Goal: Check status: Check status

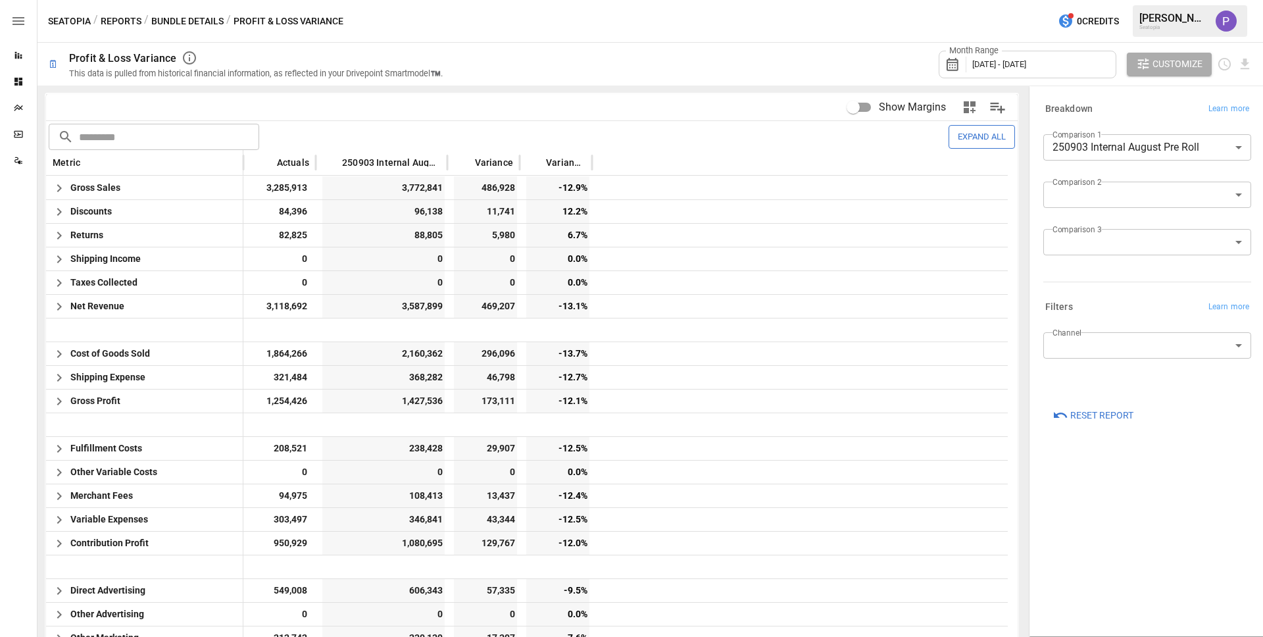
click at [1001, 66] on span "[DATE] - [DATE]" at bounding box center [999, 64] width 54 height 10
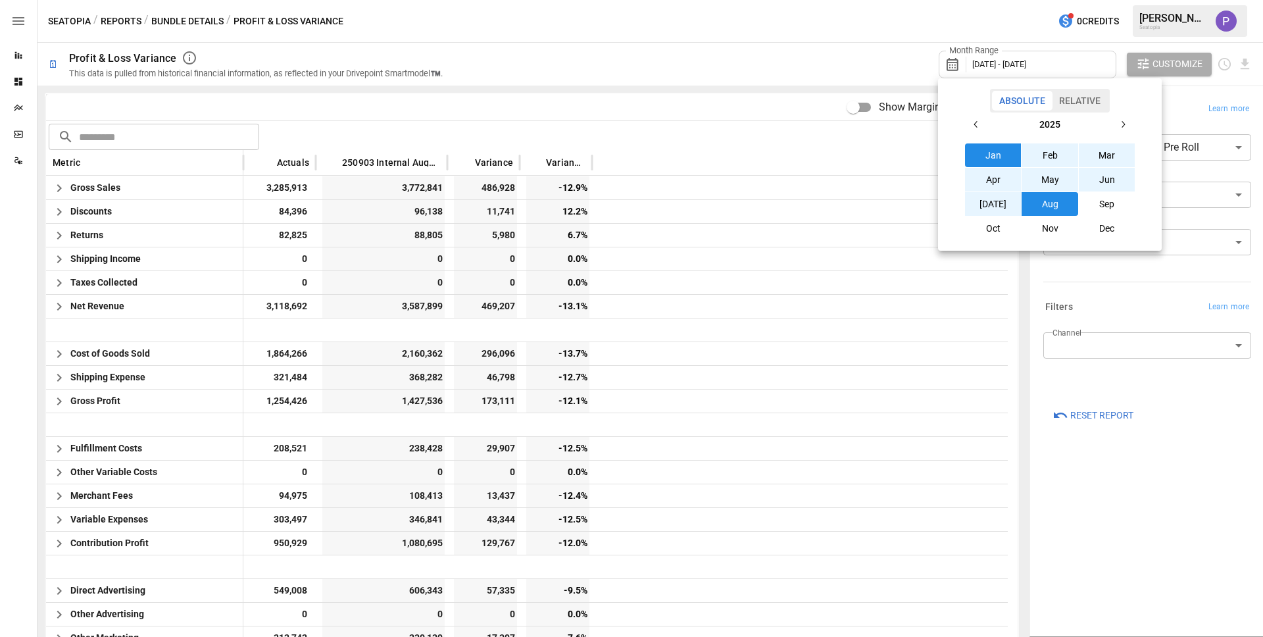
click at [1037, 207] on button "Aug" at bounding box center [1050, 204] width 57 height 24
click at [827, 59] on div at bounding box center [631, 318] width 1263 height 637
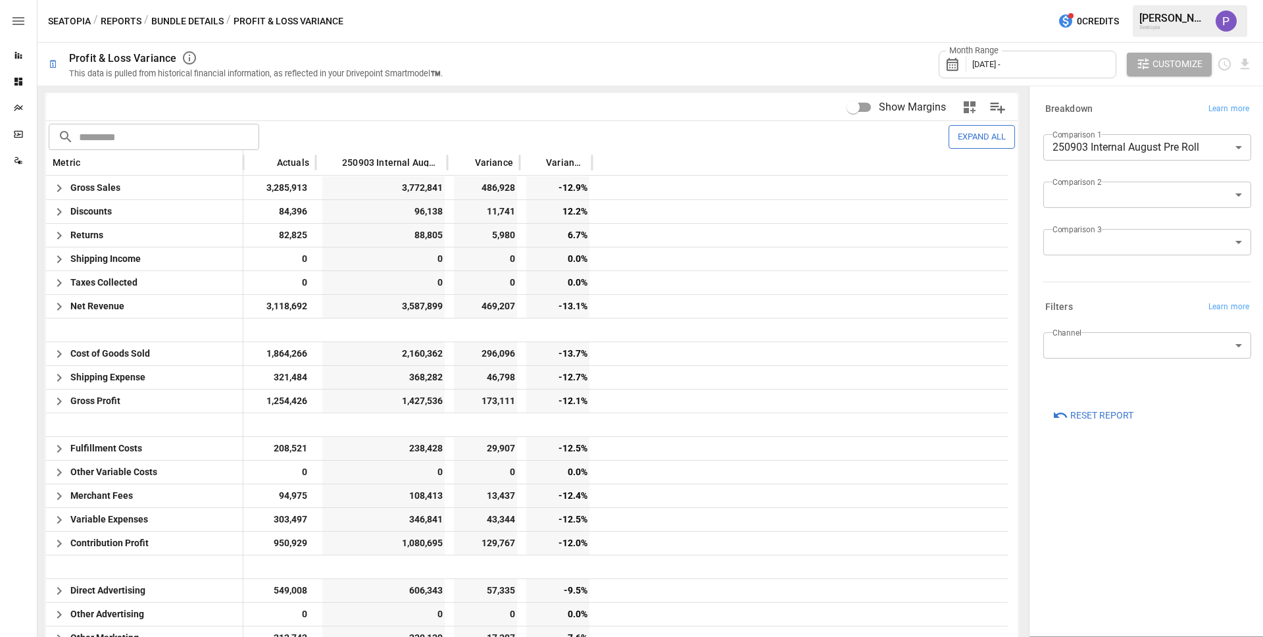
click at [1072, 64] on div "Month Range [DATE] -" at bounding box center [1028, 65] width 178 height 28
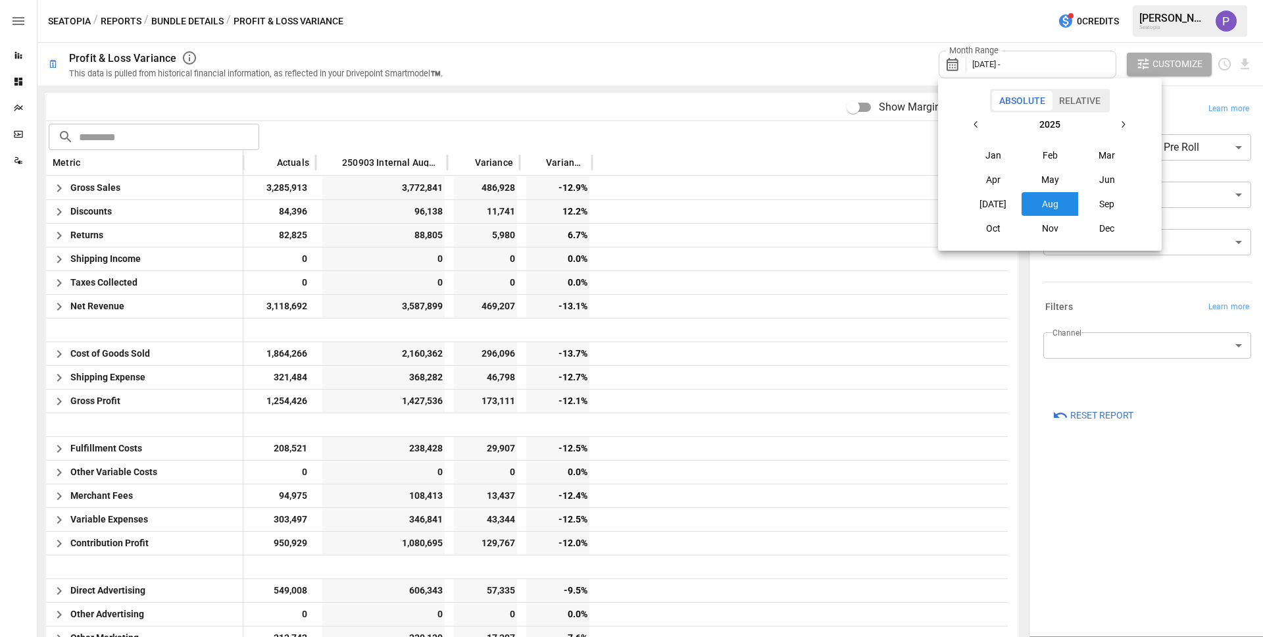
click at [1045, 200] on button "Aug" at bounding box center [1050, 204] width 57 height 24
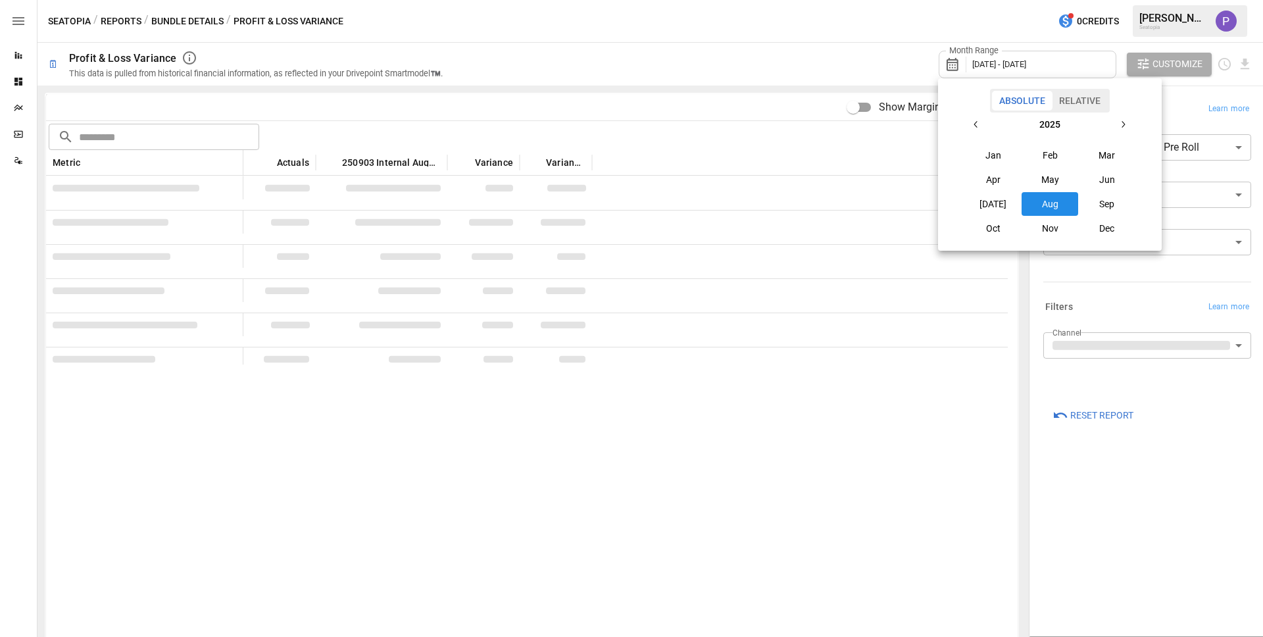
click at [838, 56] on div at bounding box center [631, 318] width 1263 height 637
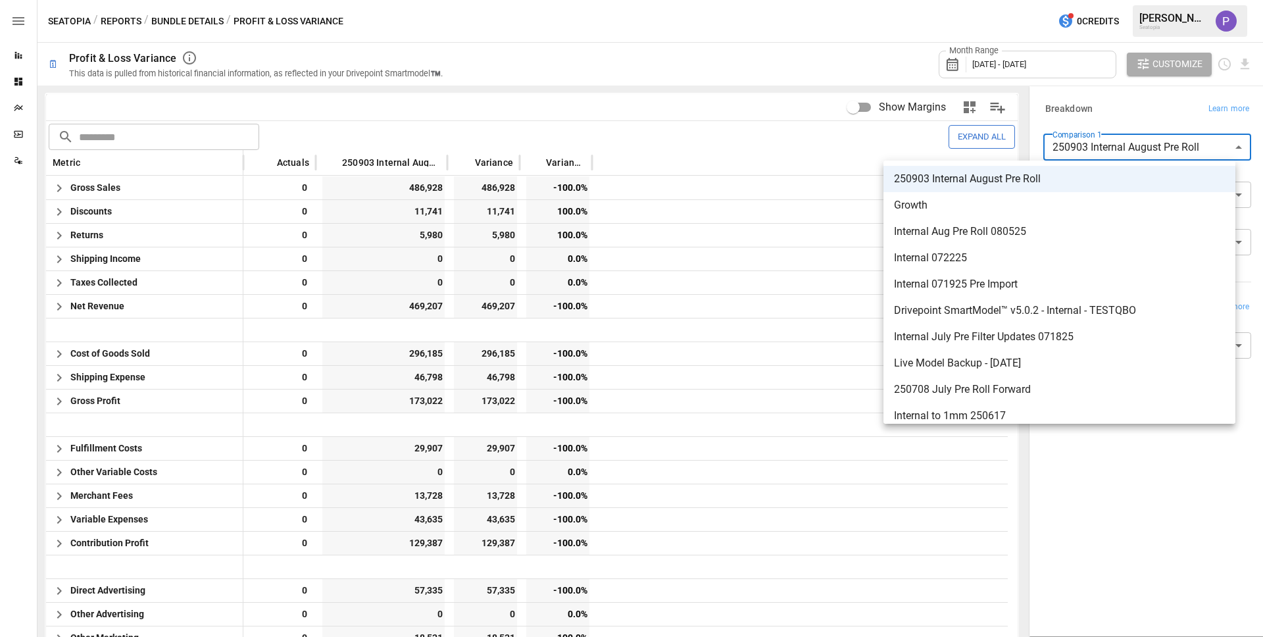
click at [1136, 0] on body "Reports Dashboards Plans SmartModel ™ Data Sources Seatopia / Reports / Bundle …" at bounding box center [631, 0] width 1263 height 0
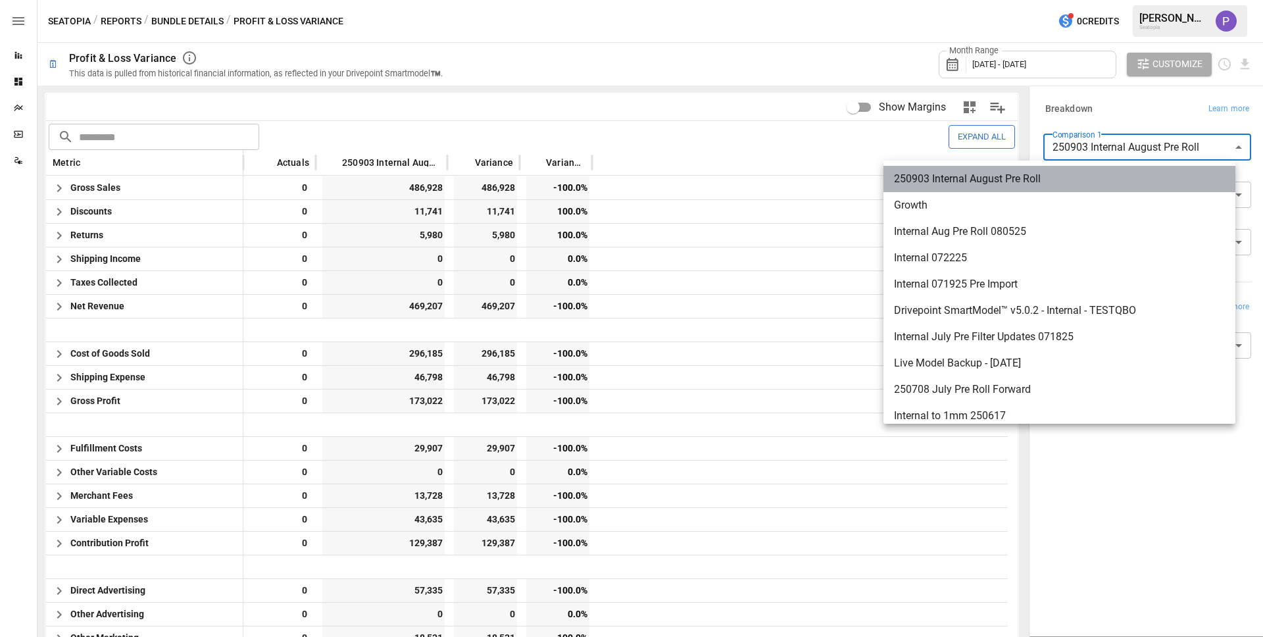
click at [939, 176] on span "250903 Internal August Pre Roll" at bounding box center [1059, 179] width 331 height 16
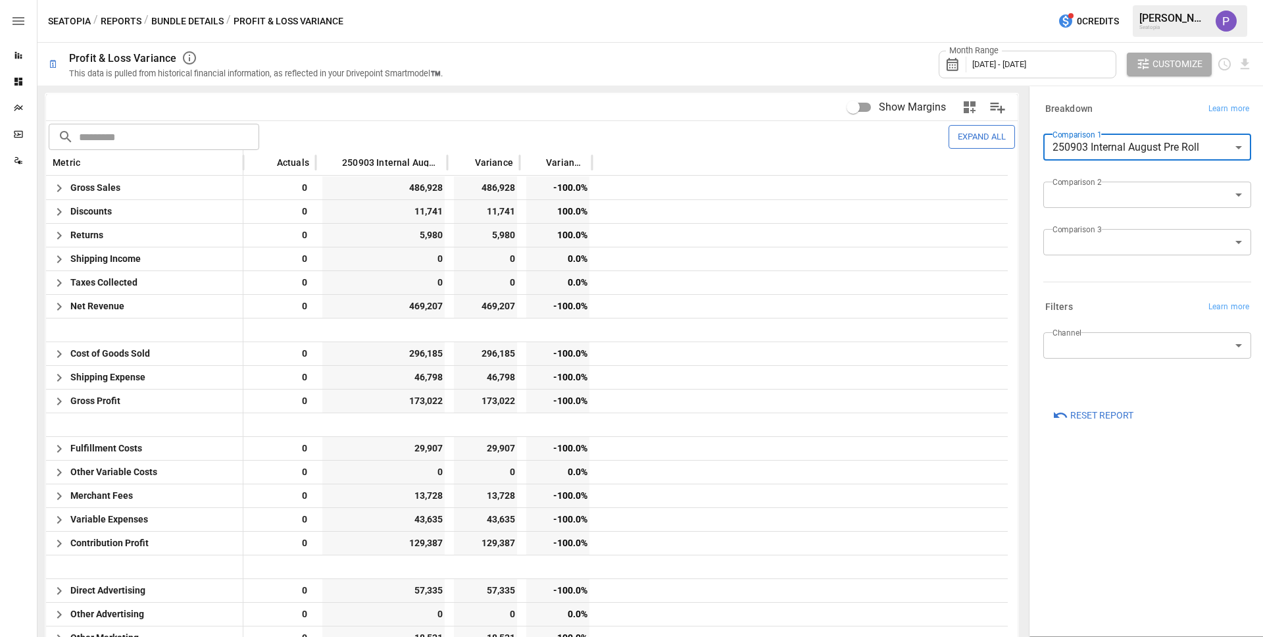
click at [1088, 407] on span "Reset Report" at bounding box center [1101, 415] width 63 height 16
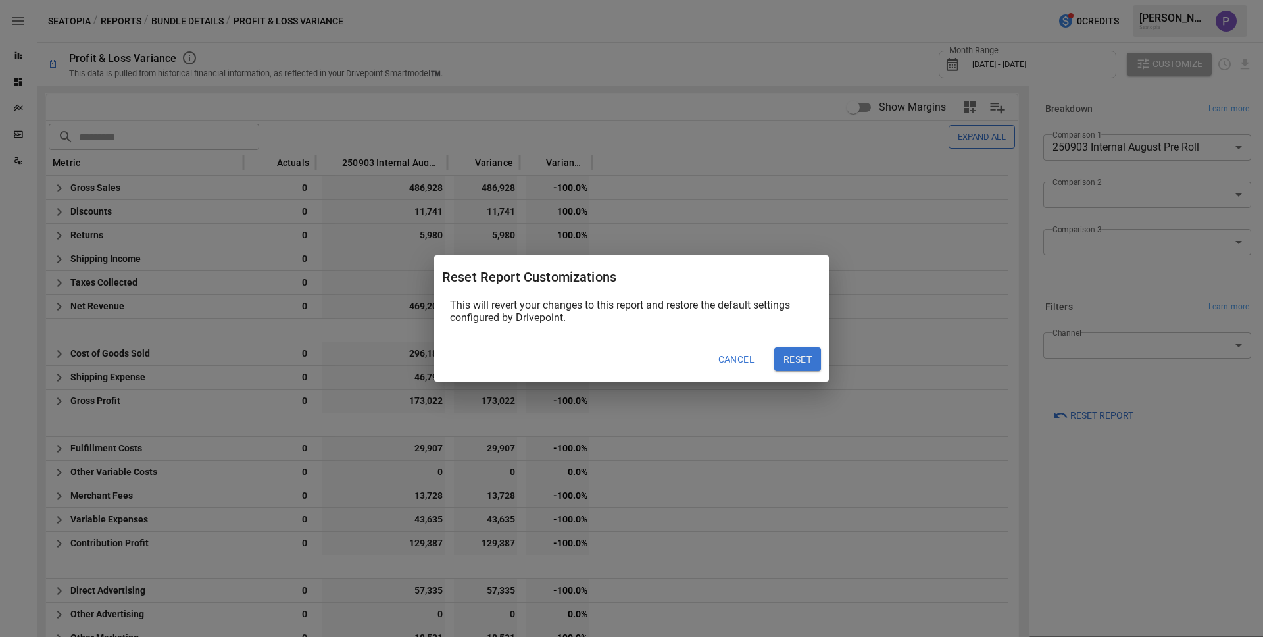
click at [747, 126] on div "Reset Report Customizations This will revert your changes to this report and re…" at bounding box center [631, 318] width 1263 height 637
click at [747, 360] on button "Cancel" at bounding box center [736, 359] width 55 height 24
